Goal: Complete application form

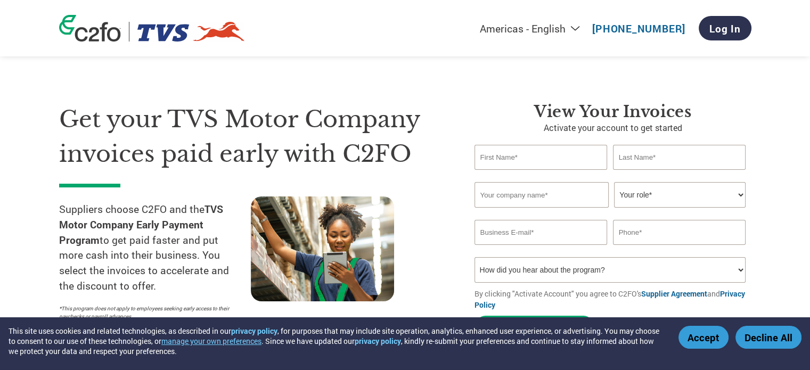
click at [704, 122] on p "Activate your account to get started" at bounding box center [612, 127] width 277 height 13
click at [560, 157] on input "text" at bounding box center [540, 157] width 133 height 25
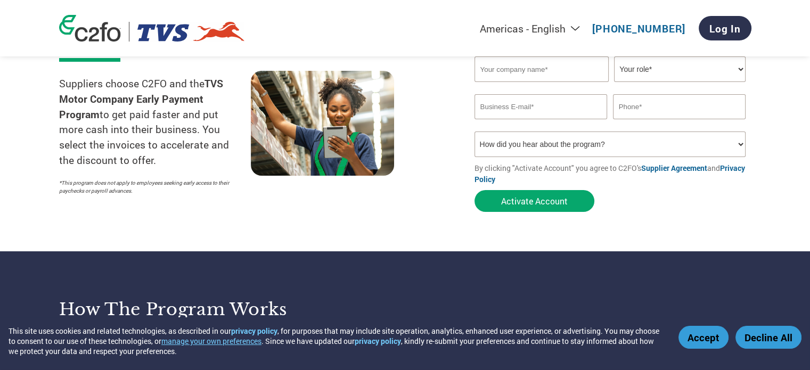
scroll to position [125, 0]
click at [720, 148] on select "How did you hear about the program? Received a letter Email Social Media Online…" at bounding box center [610, 145] width 272 height 26
click at [428, 199] on div at bounding box center [347, 135] width 192 height 129
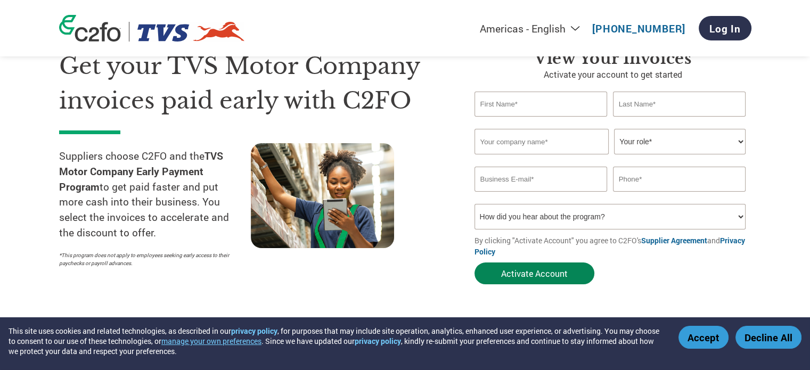
scroll to position [53, 0]
click at [556, 109] on input "text" at bounding box center [540, 104] width 133 height 25
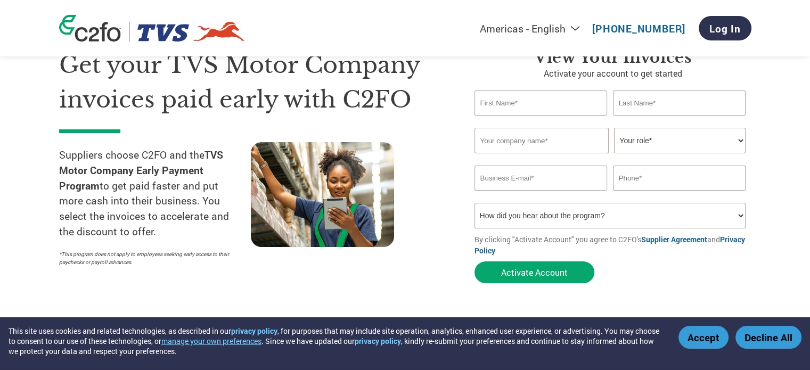
scroll to position [36, 0]
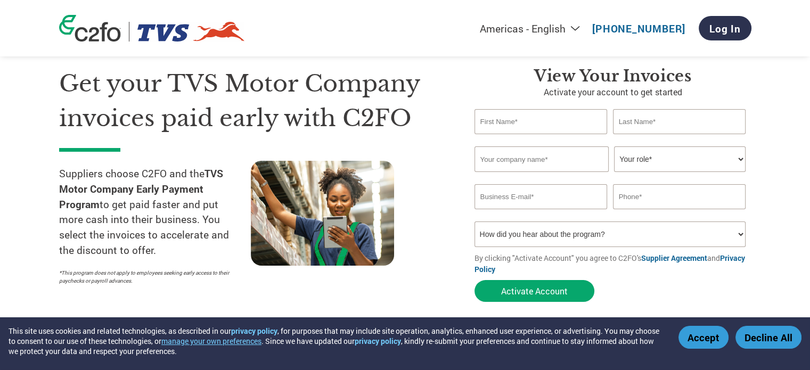
click at [731, 156] on select "Your role* CFO Controller Credit Manager Finance Director Treasurer CEO Preside…" at bounding box center [680, 159] width 132 height 26
click at [419, 274] on div at bounding box center [347, 225] width 192 height 129
click at [737, 233] on select "How did you hear about the program? Received a letter Email Social Media Online…" at bounding box center [610, 234] width 272 height 26
click at [781, 226] on section "Get your TVS Motor Company invoices paid early with C2FO Suppliers choose C2FO …" at bounding box center [405, 174] width 810 height 334
click at [618, 233] on select "How did you hear about the program? Received a letter Email Social Media Online…" at bounding box center [610, 234] width 272 height 26
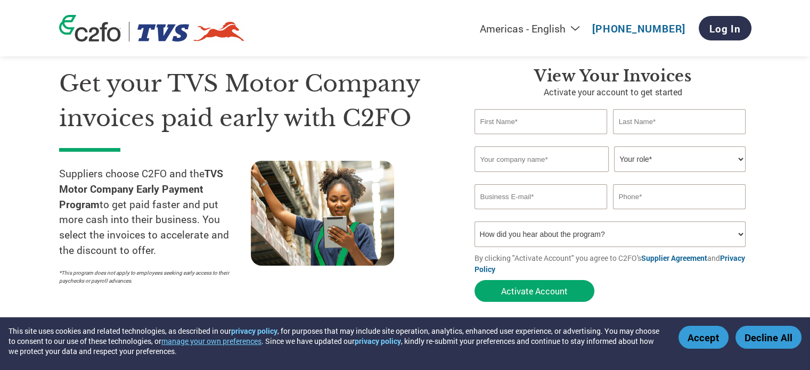
click at [618, 233] on select "How did you hear about the program? Received a letter Email Social Media Online…" at bounding box center [610, 234] width 272 height 26
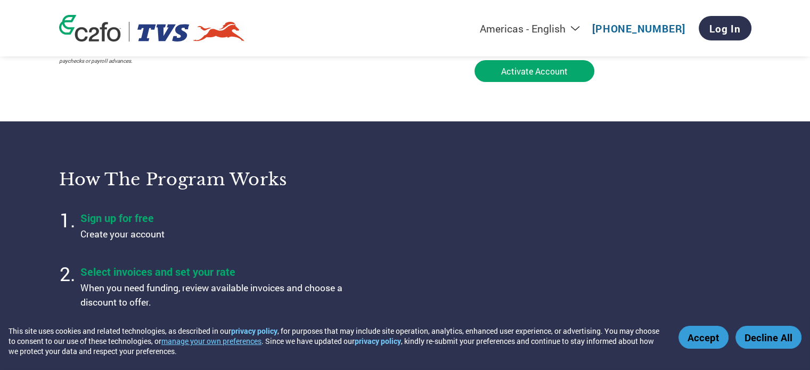
scroll to position [0, 0]
